Goal: Transaction & Acquisition: Purchase product/service

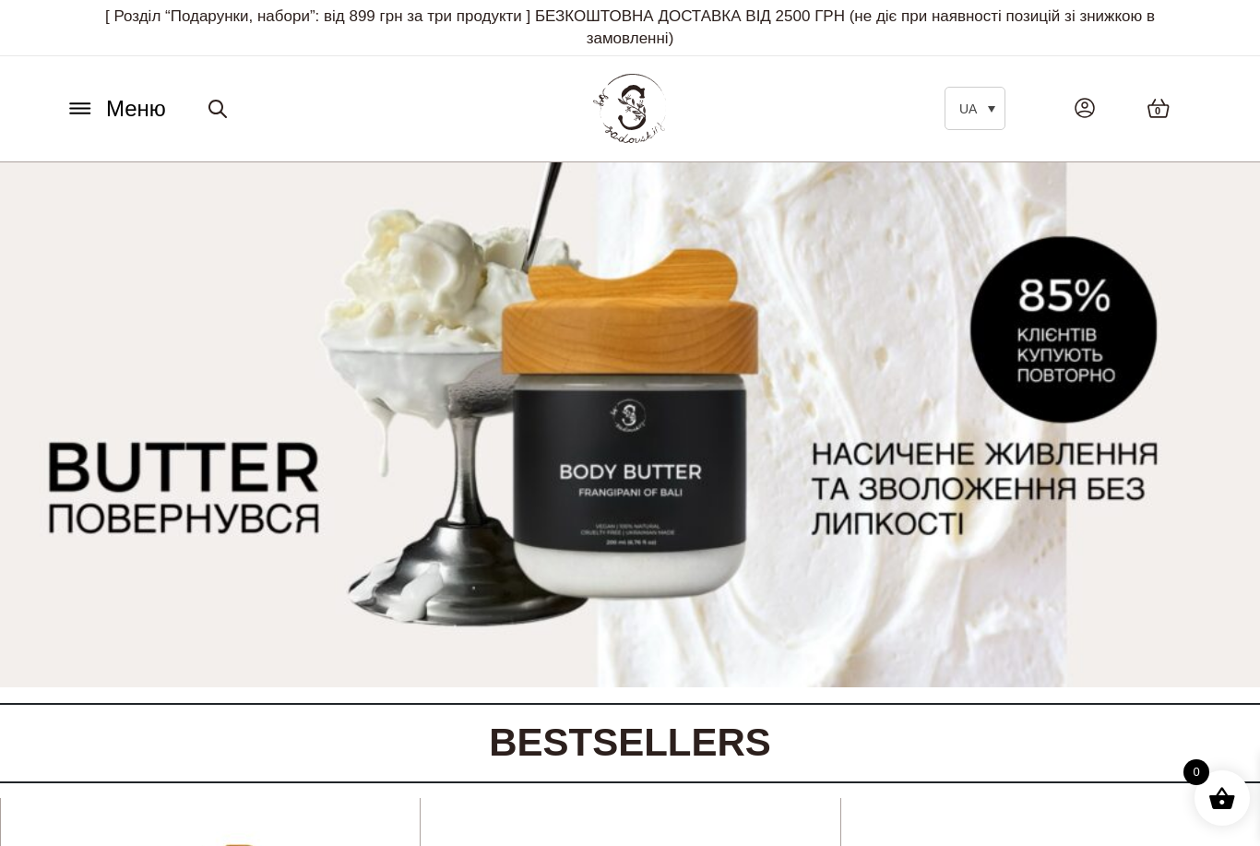
click at [77, 116] on icon at bounding box center [80, 108] width 30 height 19
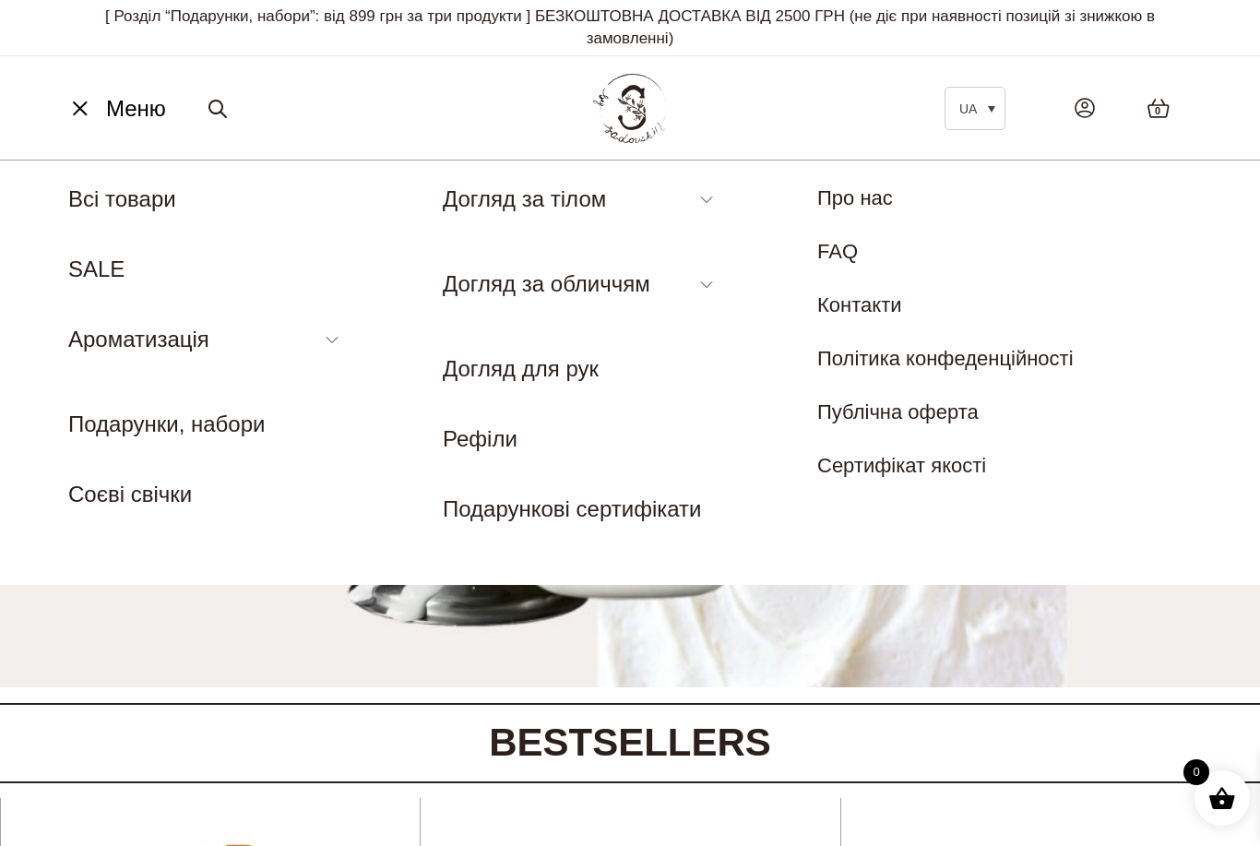
click at [568, 302] on link "Баттер для тіла" at bounding box center [510, 308] width 135 height 20
click at [132, 416] on link "Подарунки, набори" at bounding box center [166, 423] width 196 height 25
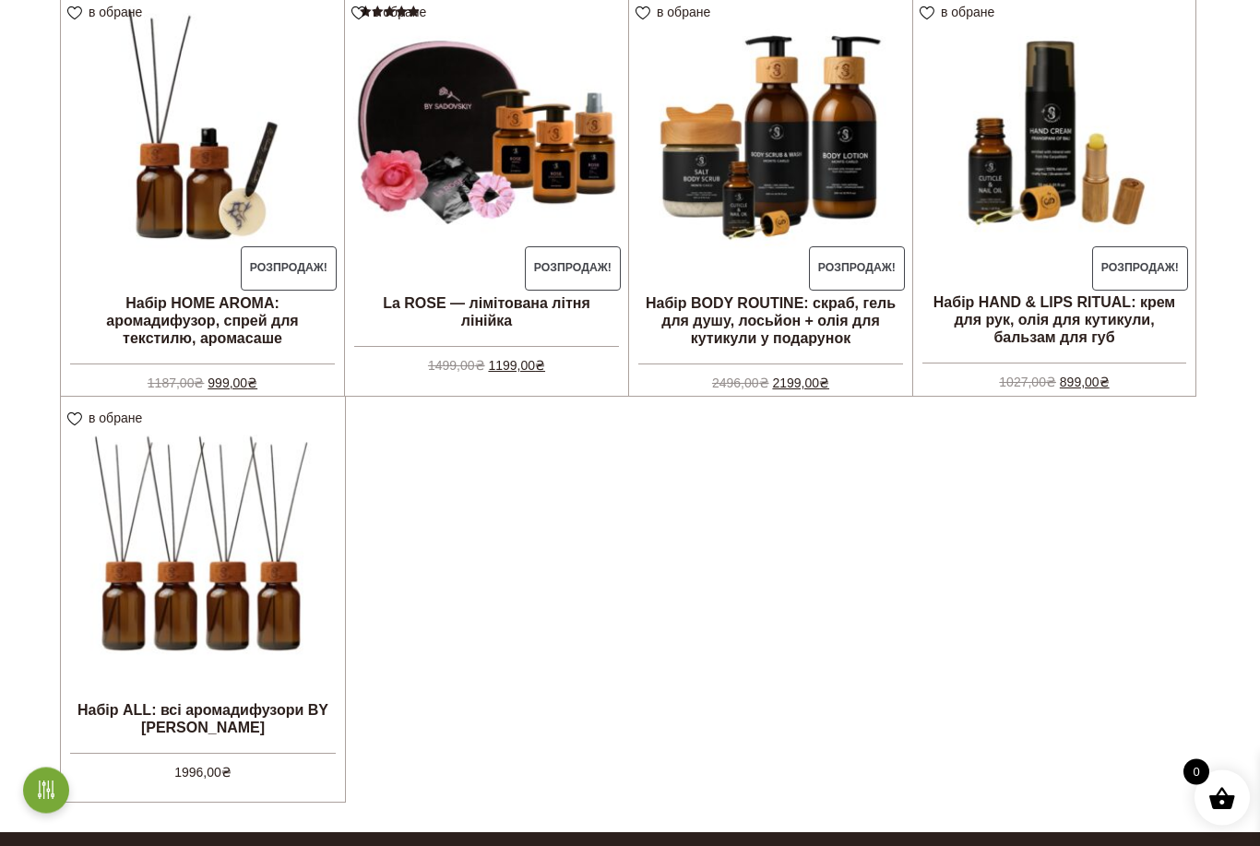
scroll to position [557, 0]
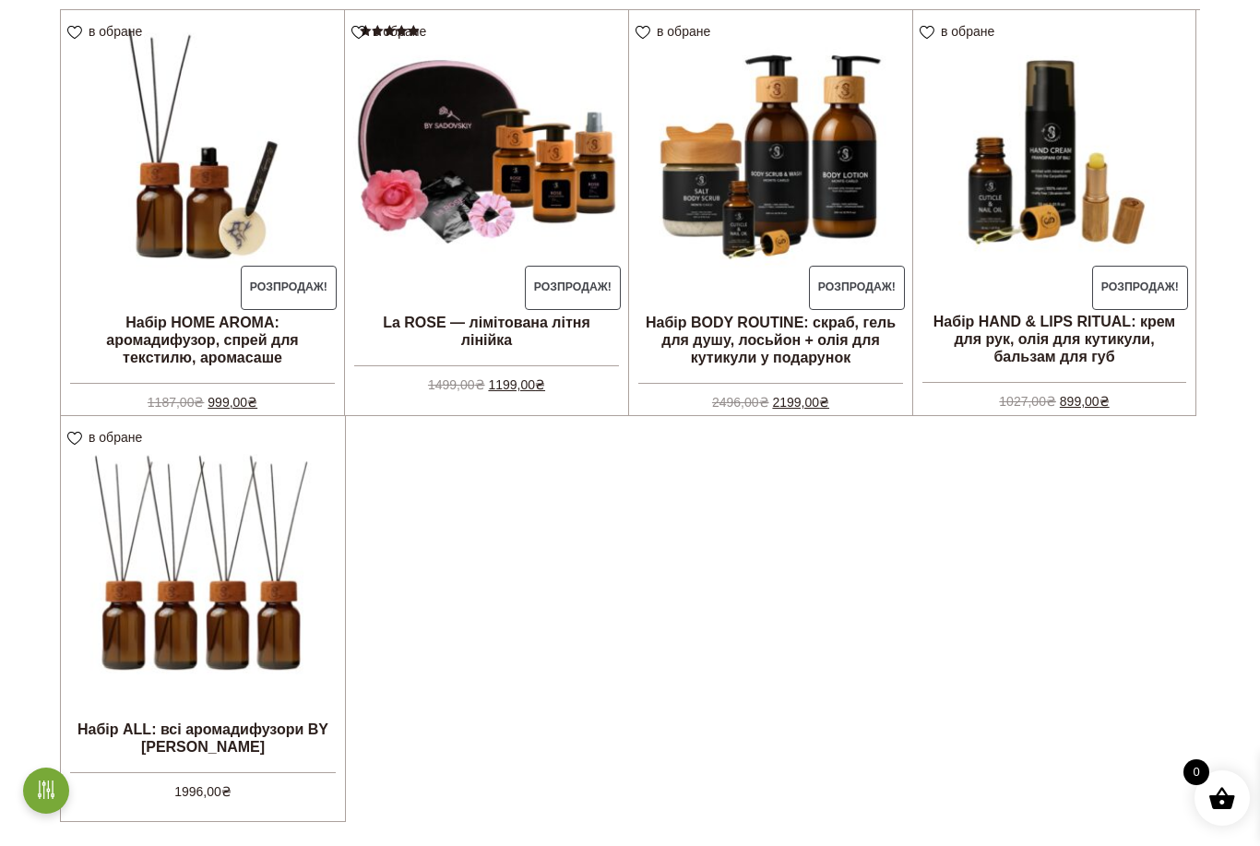
click at [171, 209] on img at bounding box center [202, 151] width 283 height 283
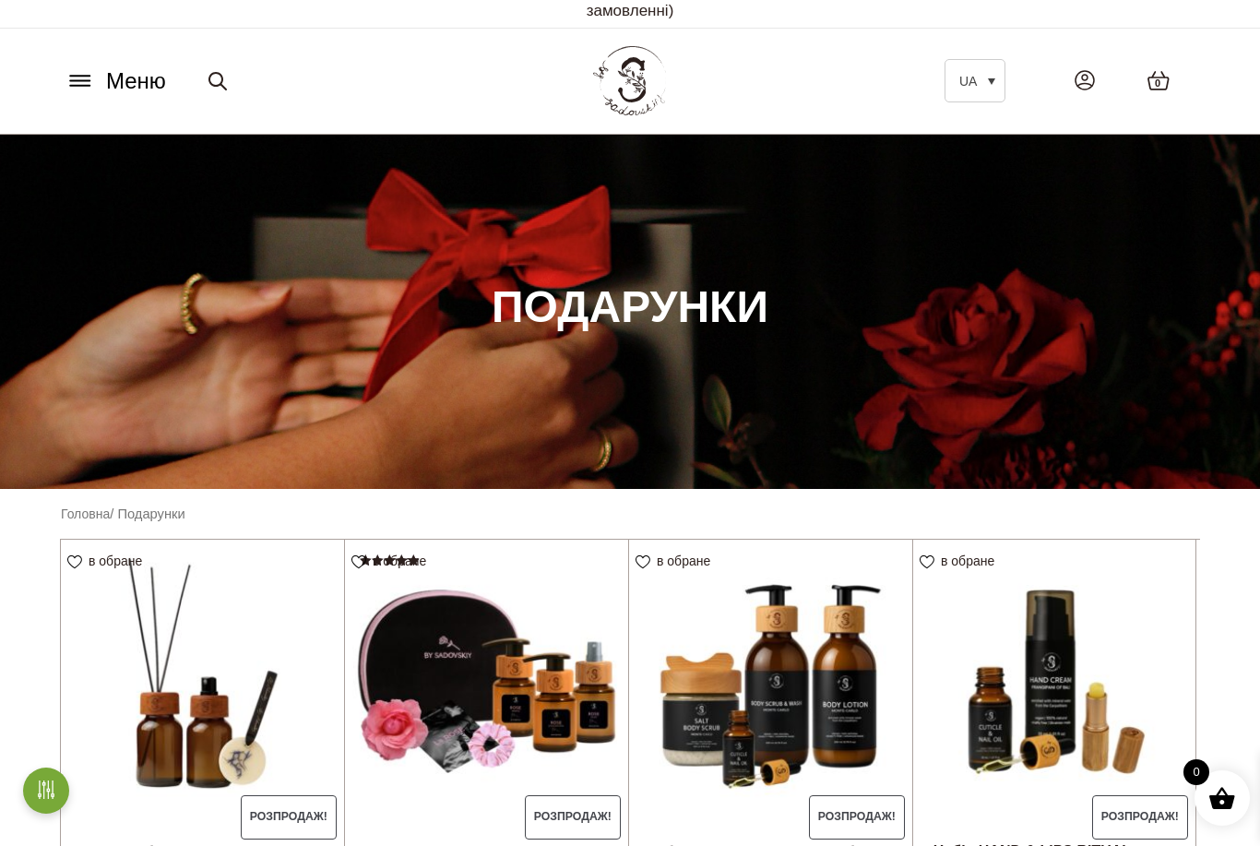
scroll to position [0, 0]
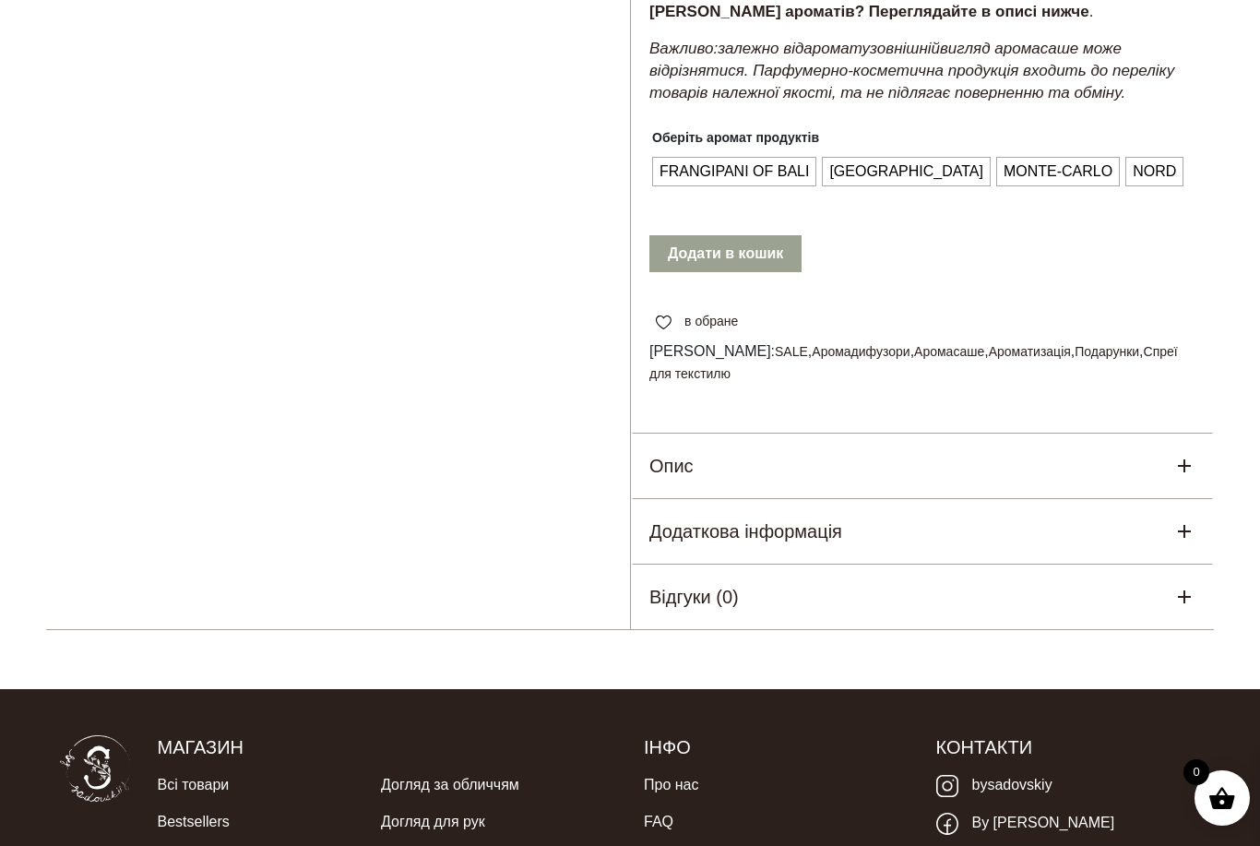
scroll to position [924, 0]
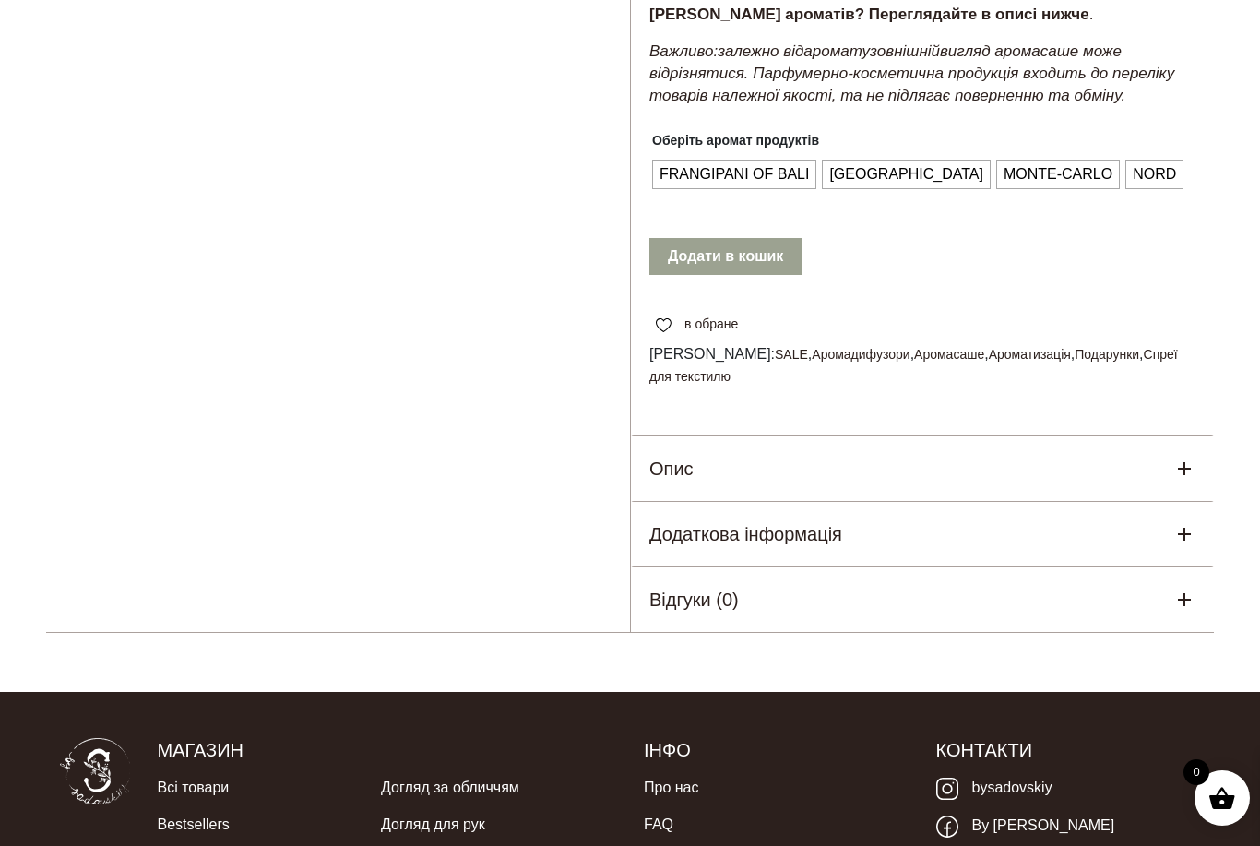
click at [1139, 448] on div "Опис" at bounding box center [922, 468] width 583 height 65
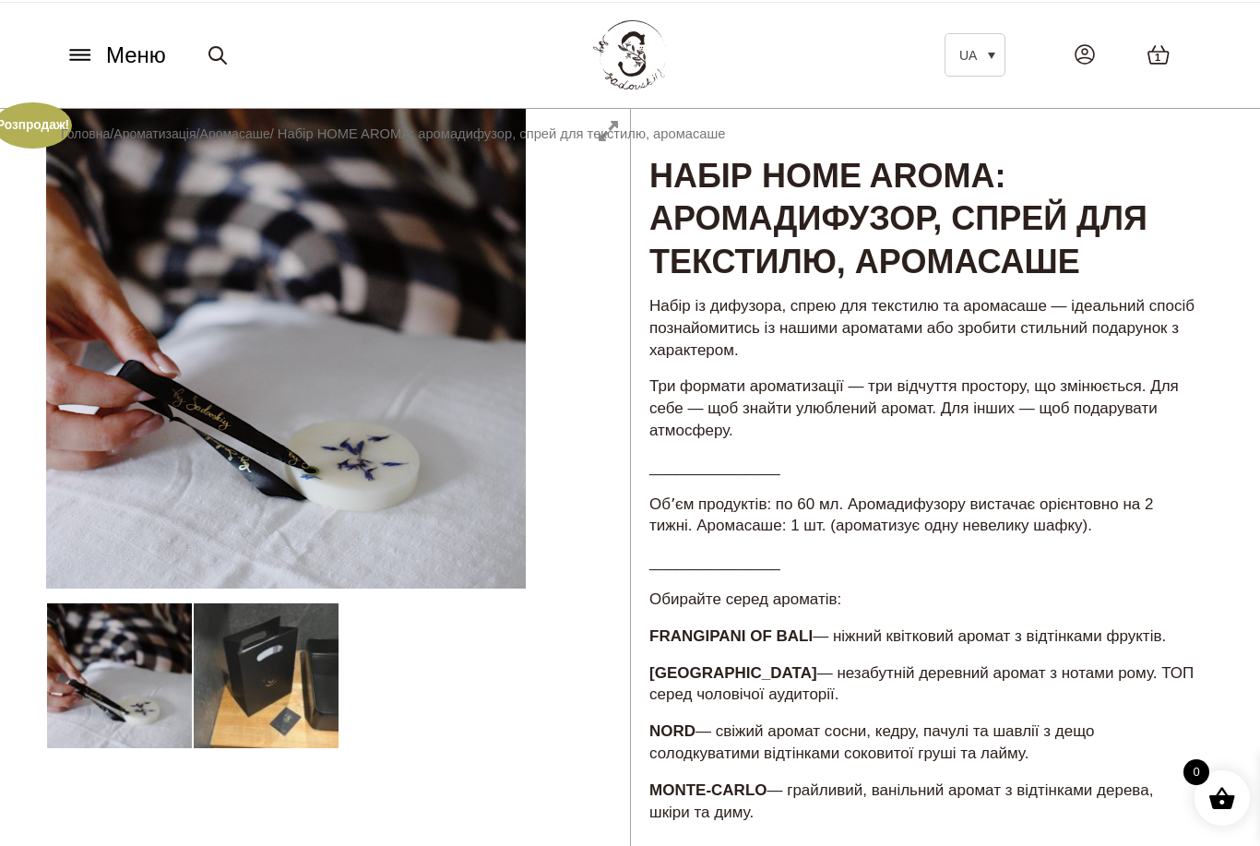
scroll to position [53, 0]
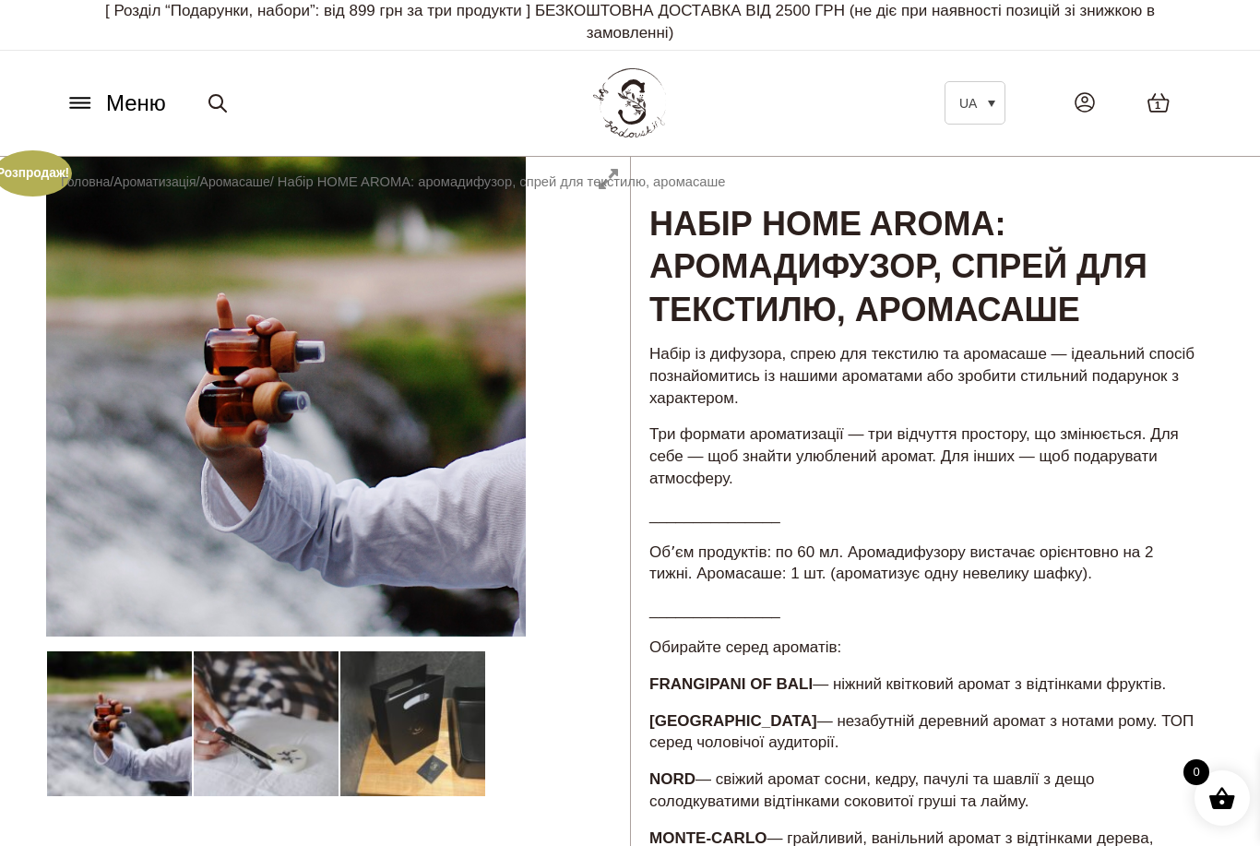
scroll to position [0, 0]
